Goal: Task Accomplishment & Management: Manage account settings

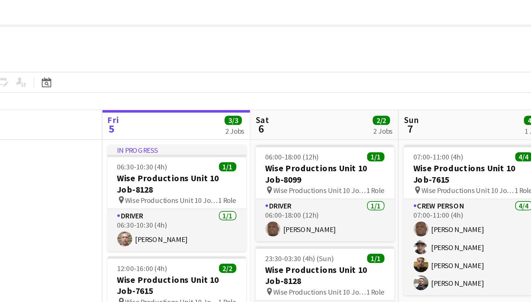
scroll to position [0, 0]
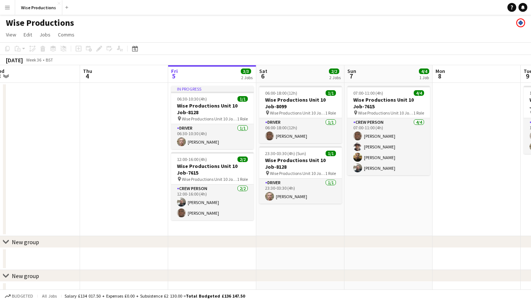
click at [8, 8] on app-icon "Menu" at bounding box center [7, 7] width 6 height 6
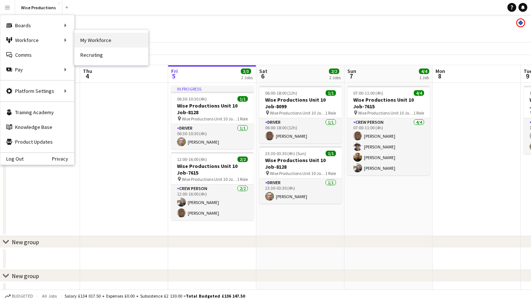
click at [112, 36] on link "My Workforce" at bounding box center [111, 40] width 74 height 15
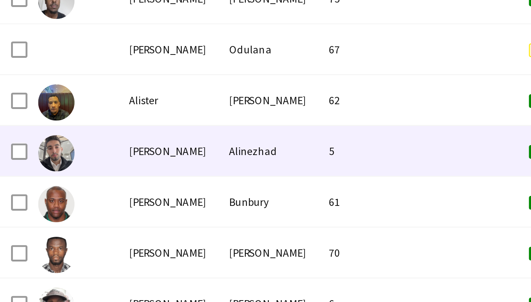
scroll to position [310, 0]
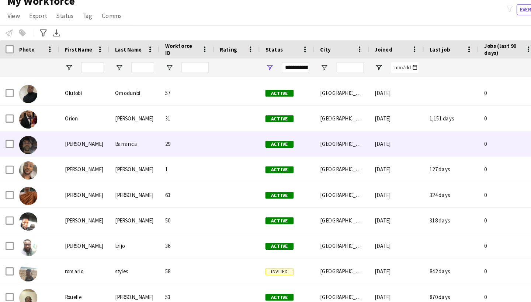
click at [86, 129] on div "Paolo" at bounding box center [68, 139] width 41 height 20
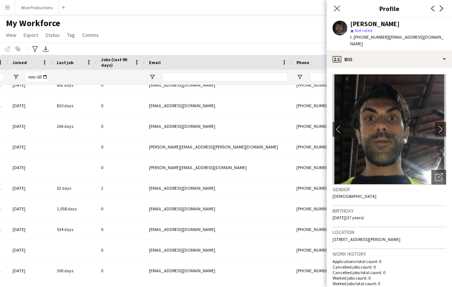
scroll to position [0, 0]
click at [338, 10] on icon "Close pop-in" at bounding box center [336, 8] width 7 height 7
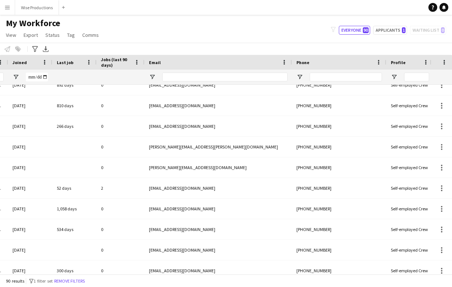
click at [6, 4] on button "Menu" at bounding box center [7, 7] width 15 height 15
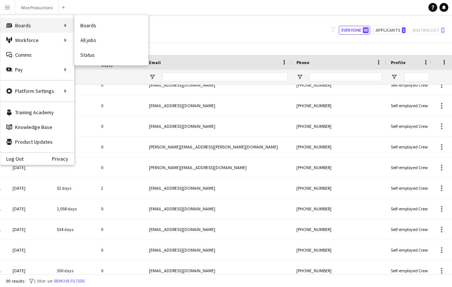
click at [38, 27] on div "Boards Boards" at bounding box center [37, 25] width 74 height 15
click at [65, 25] on div "Boards Boards" at bounding box center [37, 25] width 74 height 15
click at [48, 25] on div "Boards Boards" at bounding box center [37, 25] width 74 height 15
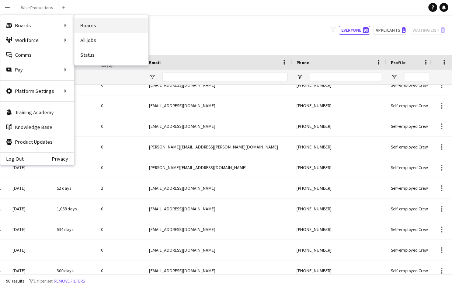
click at [85, 28] on link "Boards" at bounding box center [111, 25] width 74 height 15
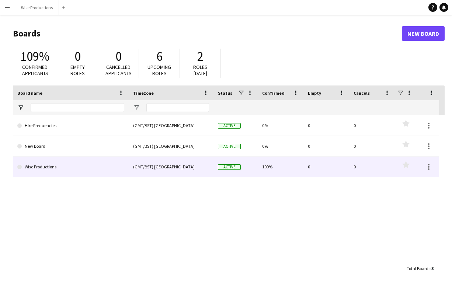
click at [40, 161] on link "Wise Productions" at bounding box center [70, 167] width 107 height 21
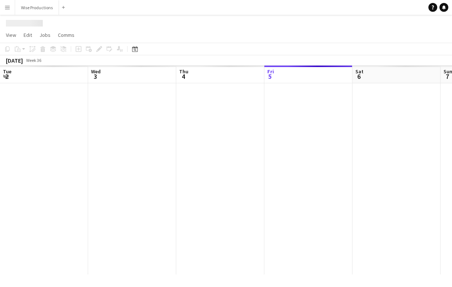
scroll to position [0, 176]
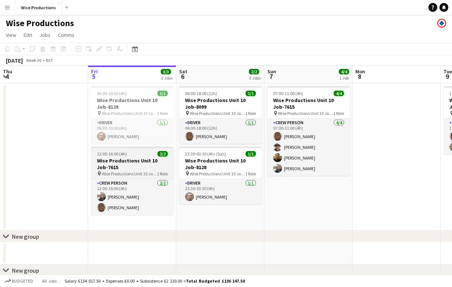
click at [124, 163] on h3 "Wise Productions Unit 10 Job-7615" at bounding box center [132, 163] width 83 height 13
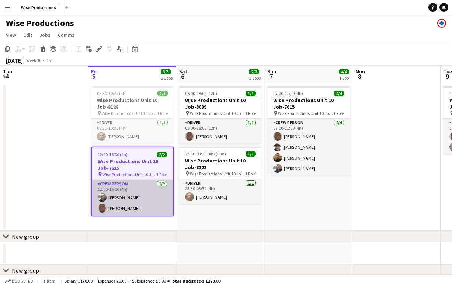
click at [122, 194] on app-card-role "Crew Person 2/2 12:00-16:00 (4h) Oliver Dunn MARVIN MARTIN" at bounding box center [132, 198] width 81 height 36
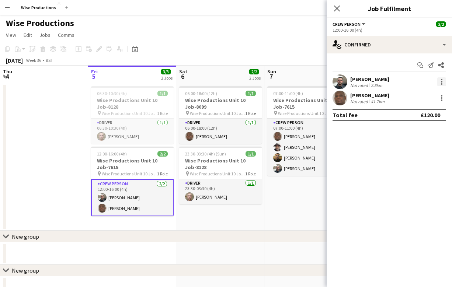
click at [440, 82] on div at bounding box center [441, 81] width 9 height 9
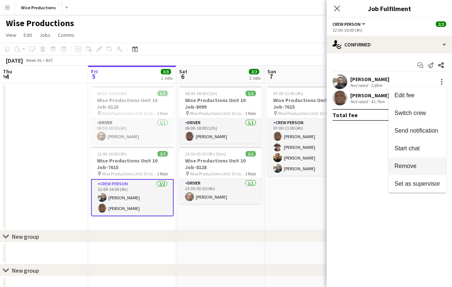
click at [400, 161] on button "Remove" at bounding box center [416, 166] width 57 height 18
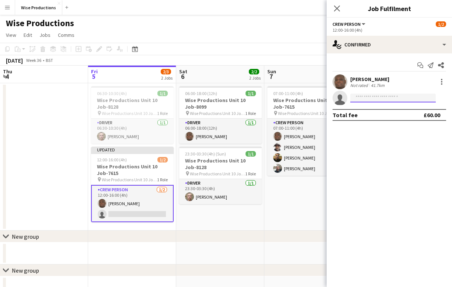
click at [371, 98] on input at bounding box center [392, 98] width 85 height 9
type input "*"
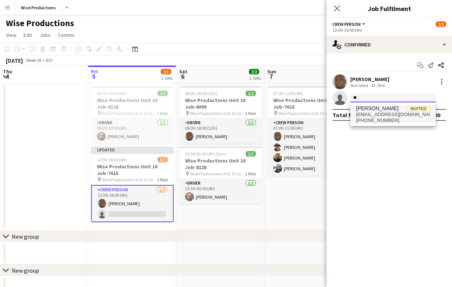
type input "*"
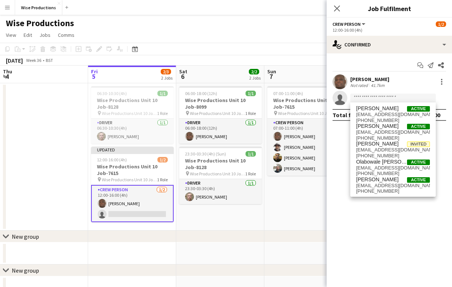
click at [154, 211] on app-card-role "Crew Person 1/2 12:00-16:00 (4h) MARVIN MARTIN single-neutral-actions" at bounding box center [132, 203] width 83 height 37
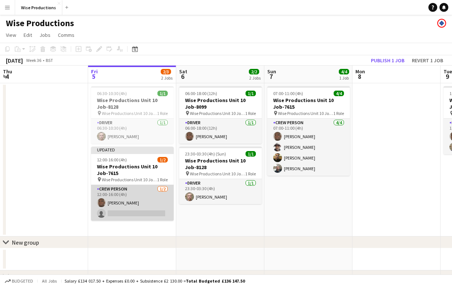
click at [154, 212] on app-card-role "Crew Person 1/2 12:00-16:00 (4h) MARVIN MARTIN single-neutral-actions" at bounding box center [132, 203] width 83 height 36
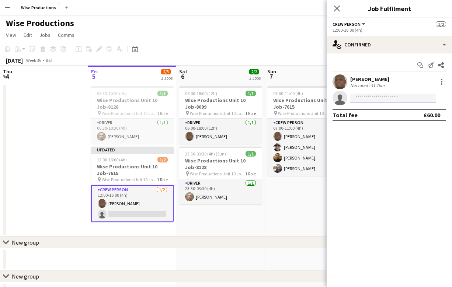
click at [374, 98] on input at bounding box center [392, 98] width 85 height 9
type input "*"
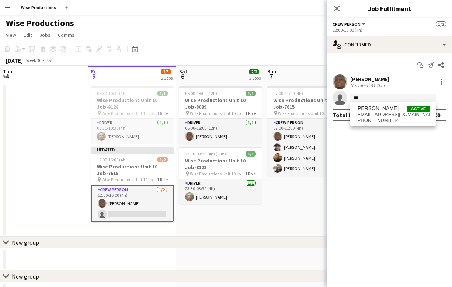
type input "***"
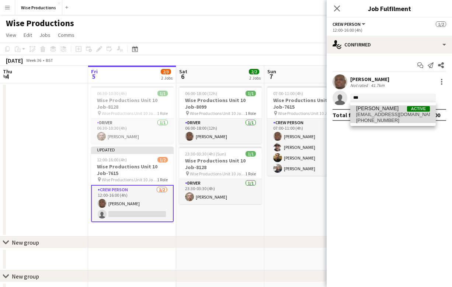
drag, startPoint x: 374, startPoint y: 98, endPoint x: 382, endPoint y: 111, distance: 15.2
click at [382, 111] on span "Mikhail Lewis" at bounding box center [377, 108] width 42 height 6
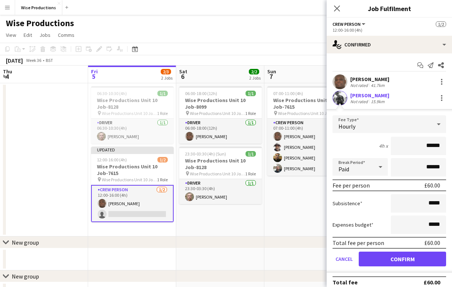
click at [417, 259] on button "Confirm" at bounding box center [401, 259] width 87 height 15
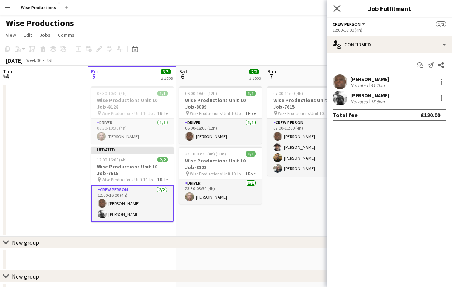
click at [333, 11] on app-icon "Close pop-in" at bounding box center [337, 8] width 11 height 11
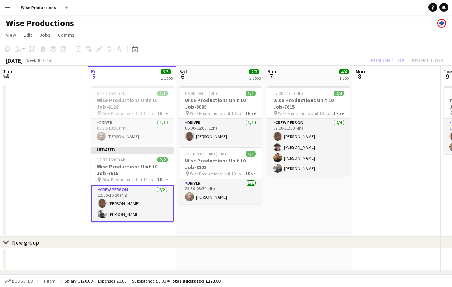
click at [384, 55] on app-toolbar "Copy Paste Paste Command V Paste with crew Command Shift V Paste linked Job Del…" at bounding box center [226, 49] width 452 height 13
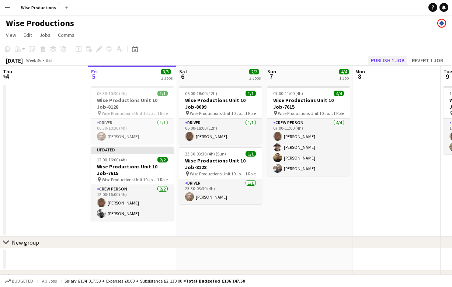
click at [384, 59] on button "Publish 1 job" at bounding box center [387, 61] width 39 height 10
